Goal: Book appointment/travel/reservation

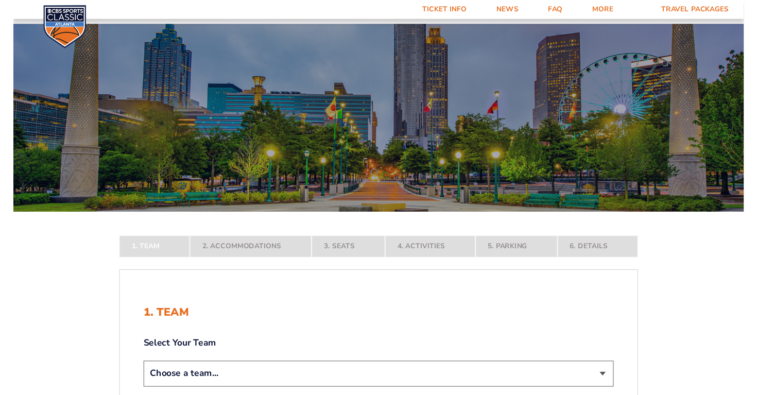
scroll to position [173, 0]
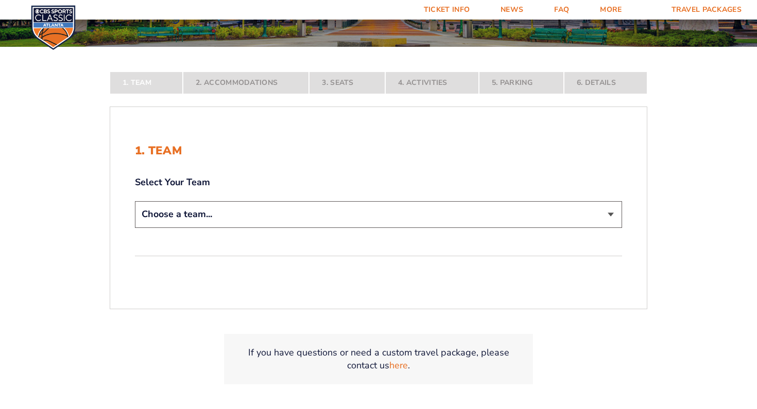
select select "12956"
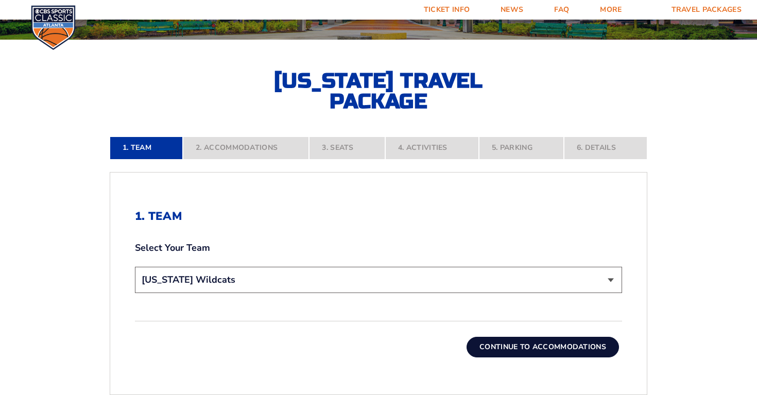
click at [506, 355] on button "Continue To Accommodations" at bounding box center [543, 347] width 152 height 21
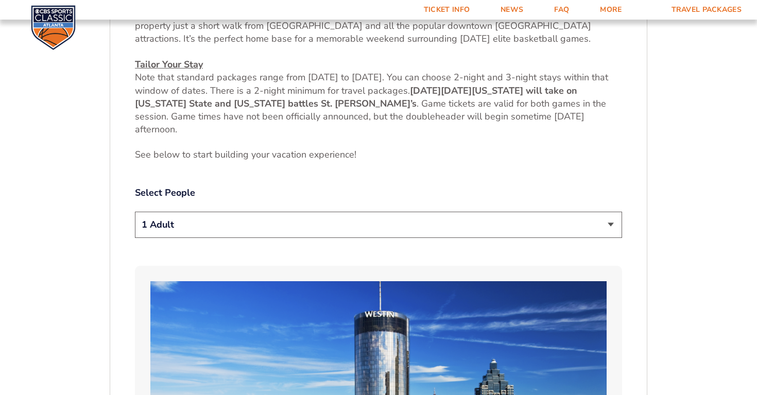
scroll to position [456, 0]
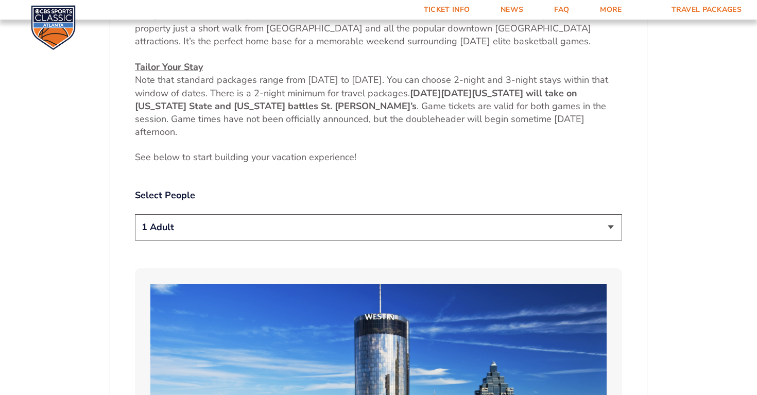
select select "2 Adults"
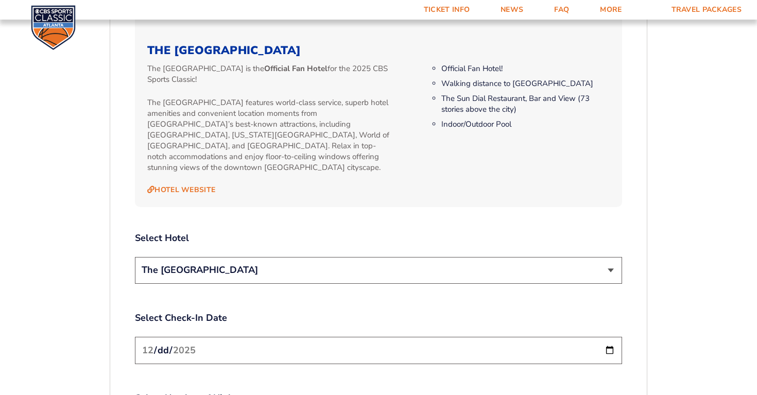
scroll to position [1066, 0]
click at [237, 336] on input "[DATE]" at bounding box center [378, 349] width 487 height 27
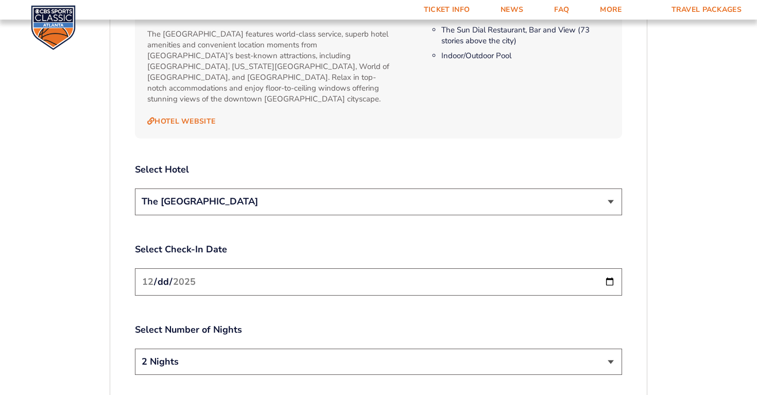
scroll to position [1147, 0]
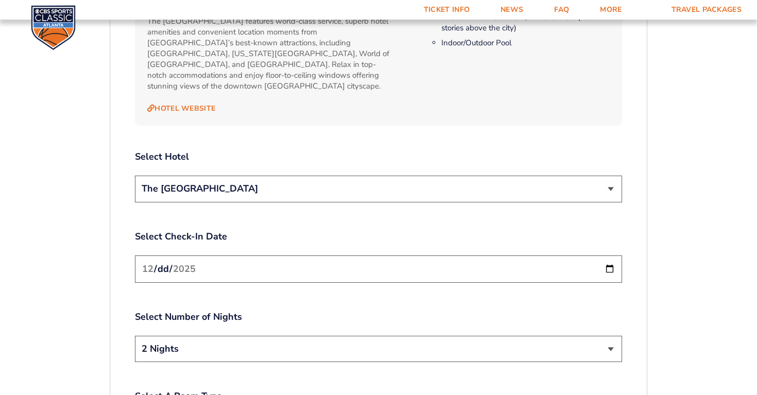
click at [237, 267] on input "[DATE]" at bounding box center [378, 268] width 487 height 27
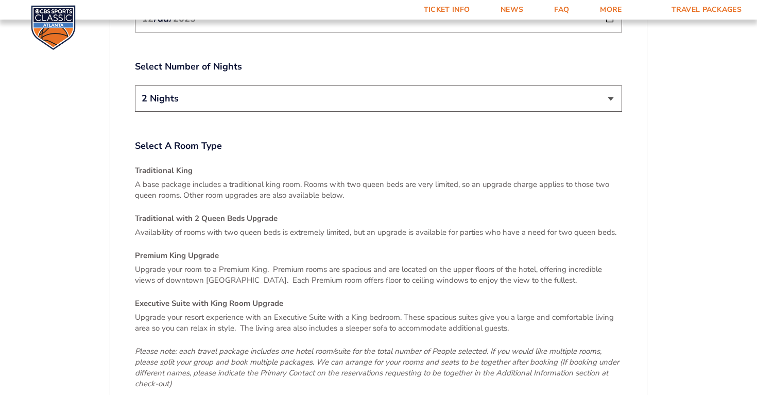
scroll to position [1502, 0]
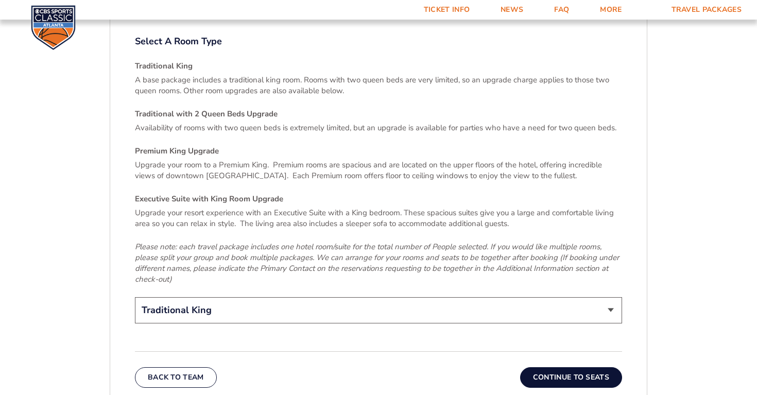
click at [564, 367] on button "Continue To Seats" at bounding box center [571, 377] width 102 height 21
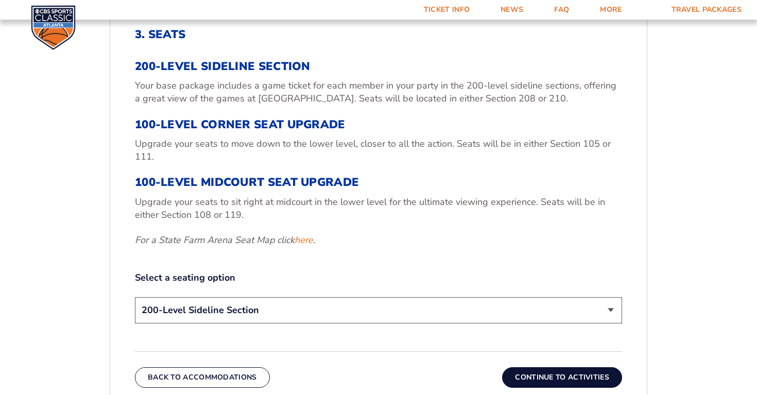
scroll to position [354, 0]
select select "100-Level Corner Seat Upgrade"
click at [567, 373] on button "Continue To Activities" at bounding box center [562, 377] width 120 height 21
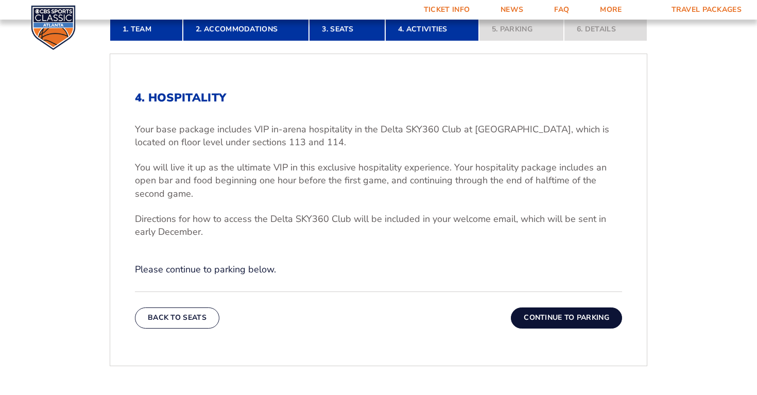
scroll to position [315, 0]
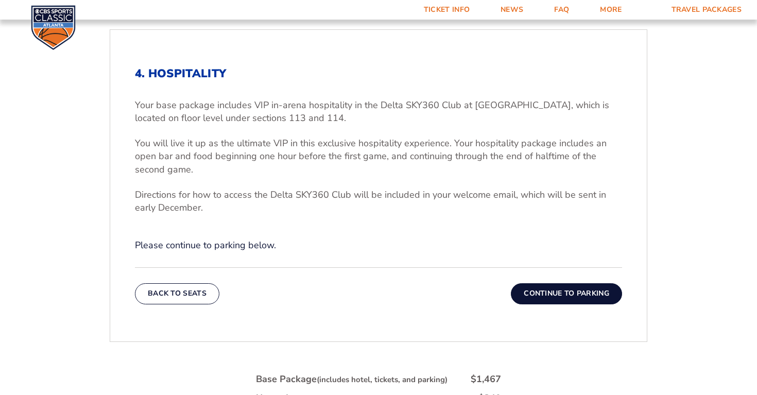
click at [563, 287] on button "Continue To Parking" at bounding box center [566, 293] width 111 height 21
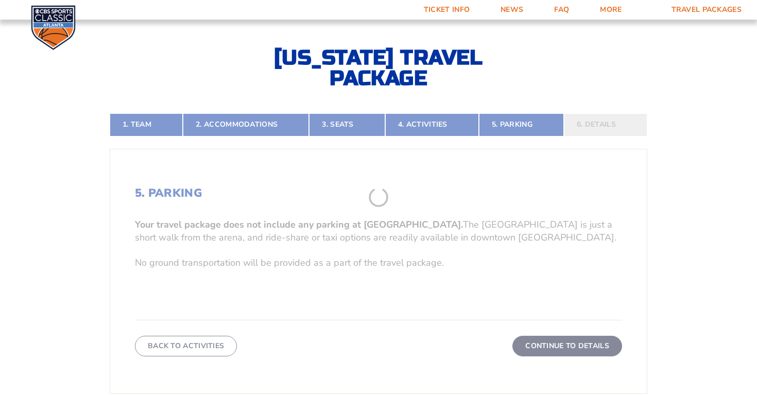
scroll to position [186, 0]
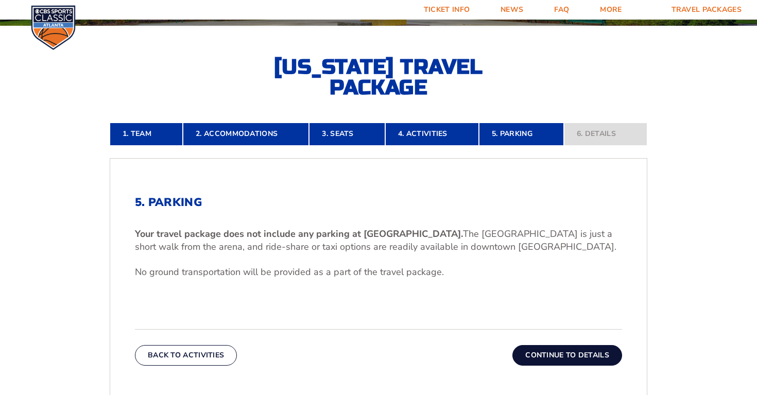
click at [579, 353] on button "Continue To Details" at bounding box center [567, 355] width 110 height 21
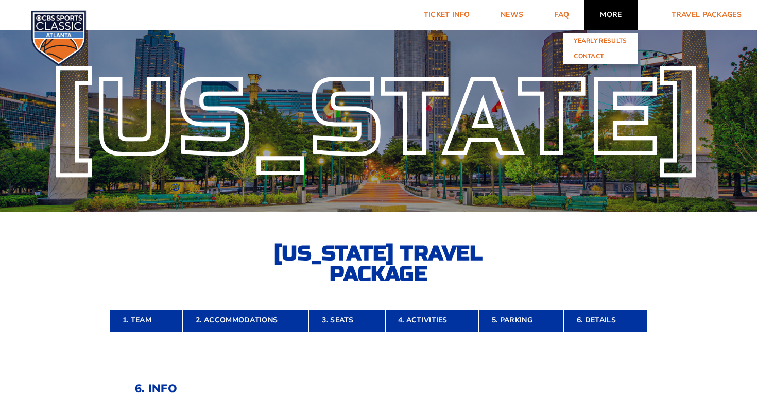
scroll to position [0, 0]
